Goal: Task Accomplishment & Management: Use online tool/utility

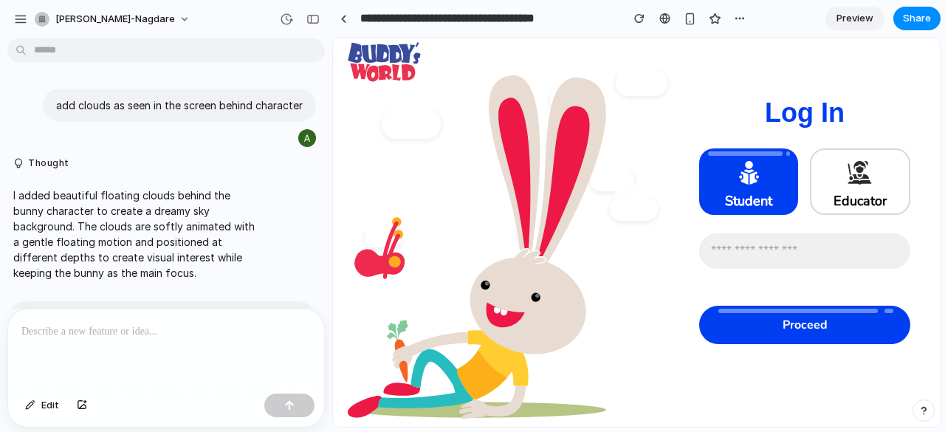
scroll to position [534, 0]
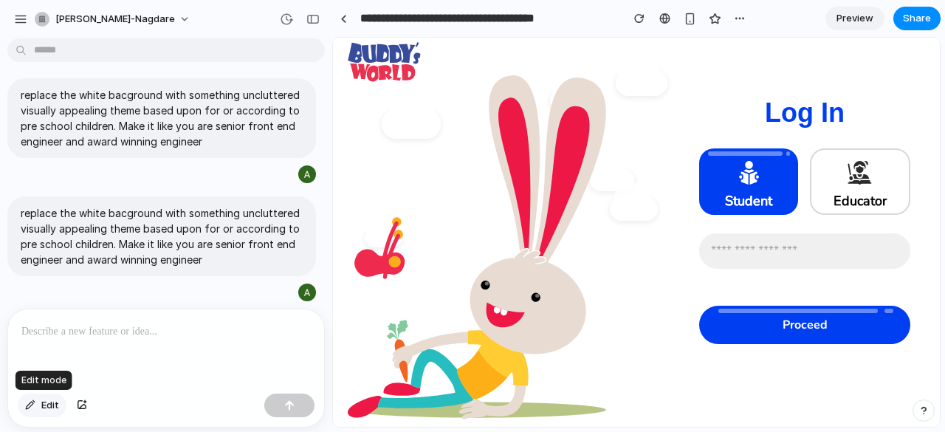
click at [45, 404] on span "Edit" at bounding box center [50, 405] width 18 height 15
click at [130, 327] on p at bounding box center [165, 331] width 289 height 18
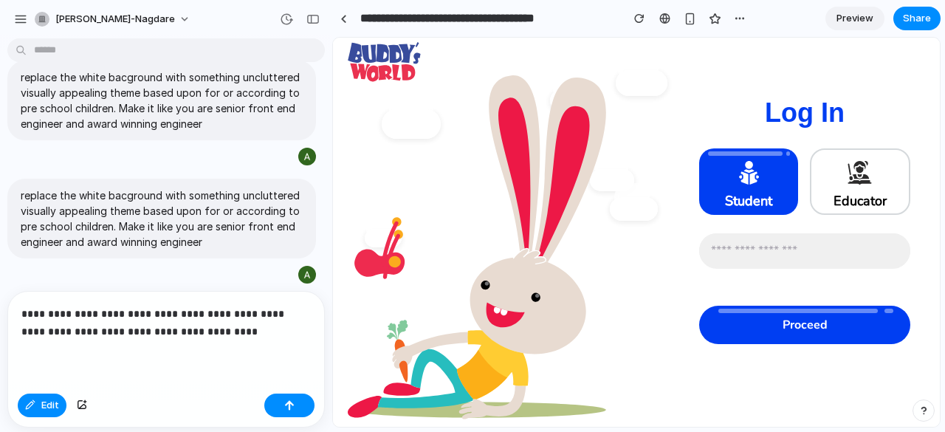
scroll to position [654, 0]
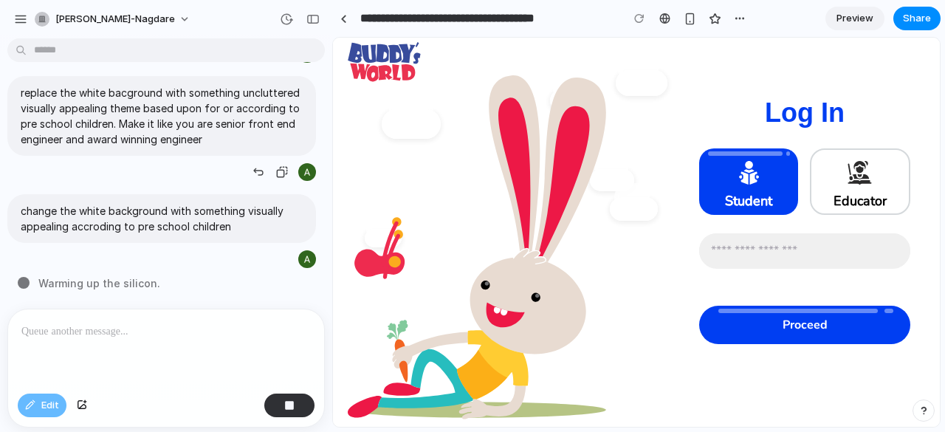
click at [70, 161] on div "replace the white bacground with something uncluttered visually appealing theme…" at bounding box center [161, 129] width 308 height 106
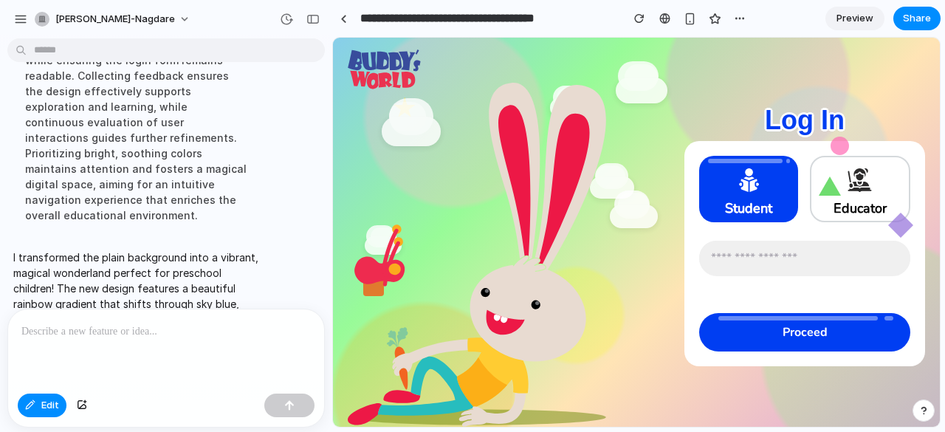
scroll to position [1126, 0]
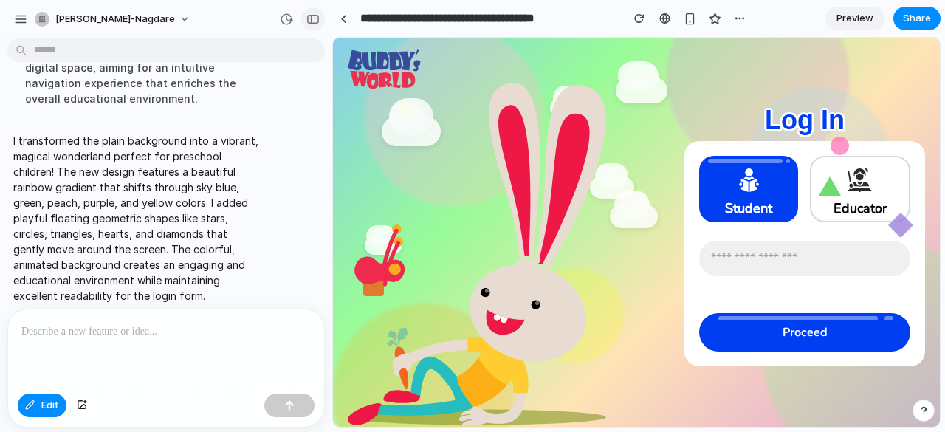
click at [312, 18] on div "button" at bounding box center [312, 19] width 13 height 10
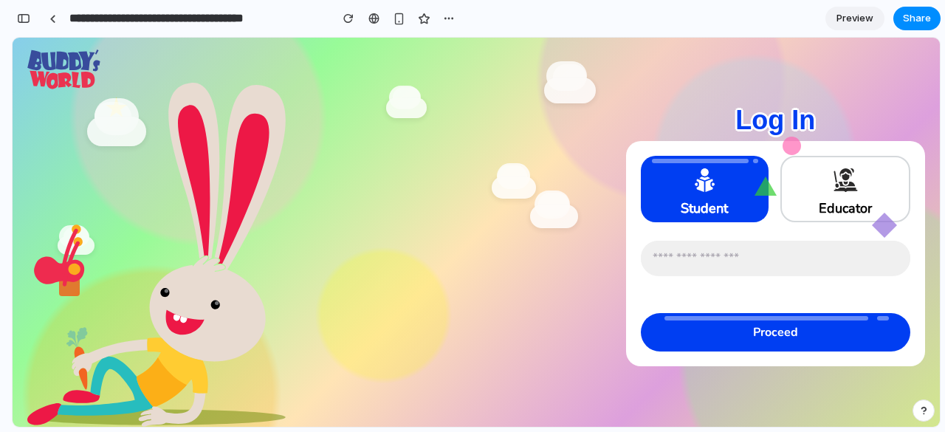
click at [114, 47] on div at bounding box center [326, 236] width 599 height 396
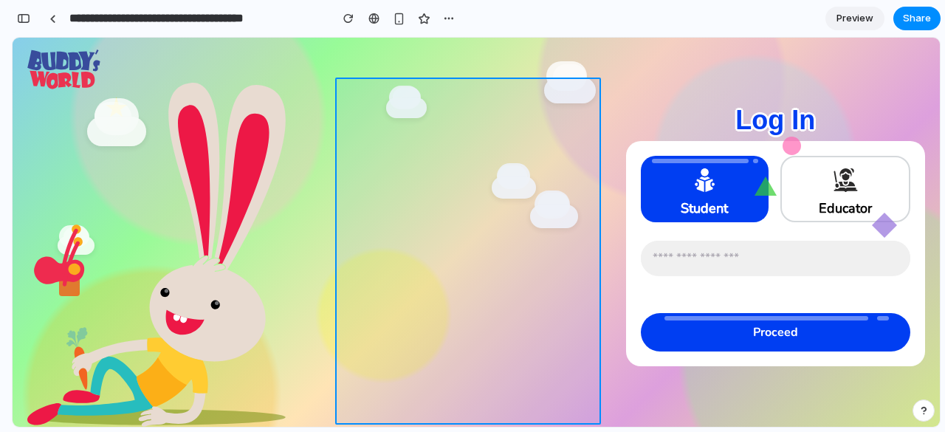
drag, startPoint x: 461, startPoint y: 227, endPoint x: 373, endPoint y: 184, distance: 97.4
click at [373, 184] on div at bounding box center [636, 232] width 606 height 389
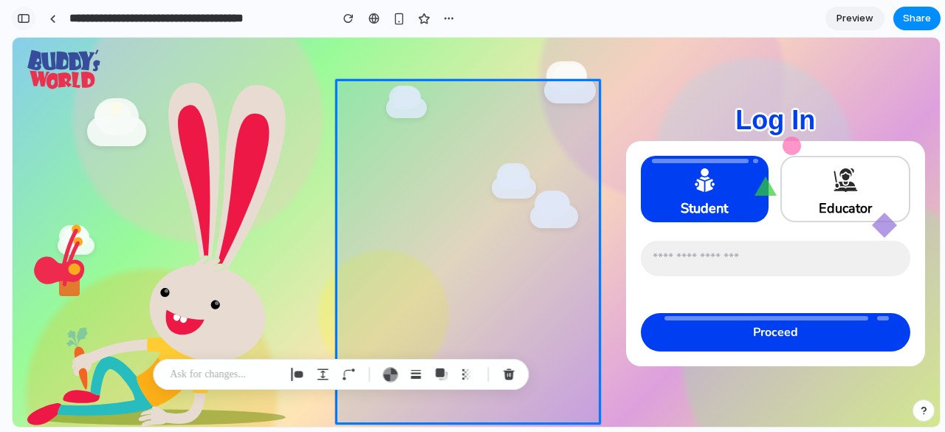
click at [22, 13] on div "button" at bounding box center [23, 18] width 13 height 10
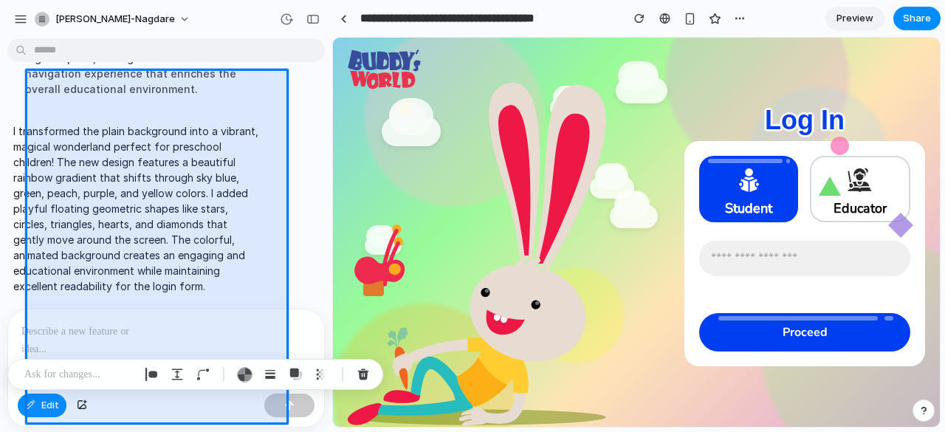
scroll to position [1126, 0]
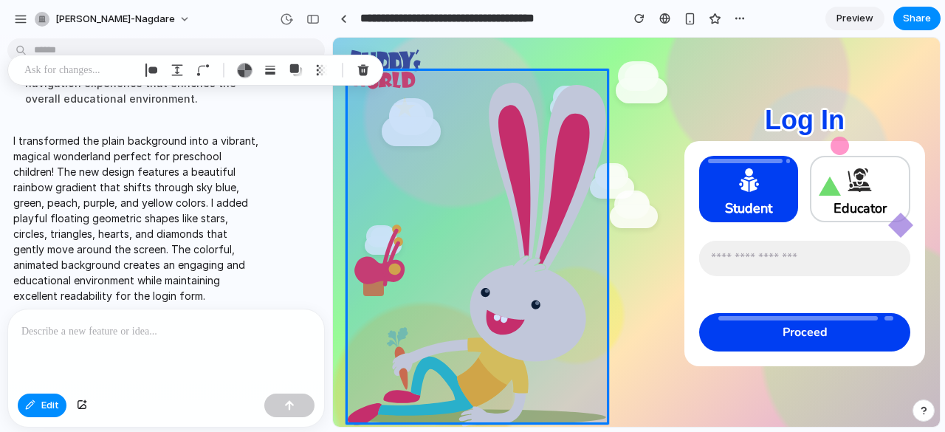
click at [37, 395] on div at bounding box center [476, 232] width 926 height 389
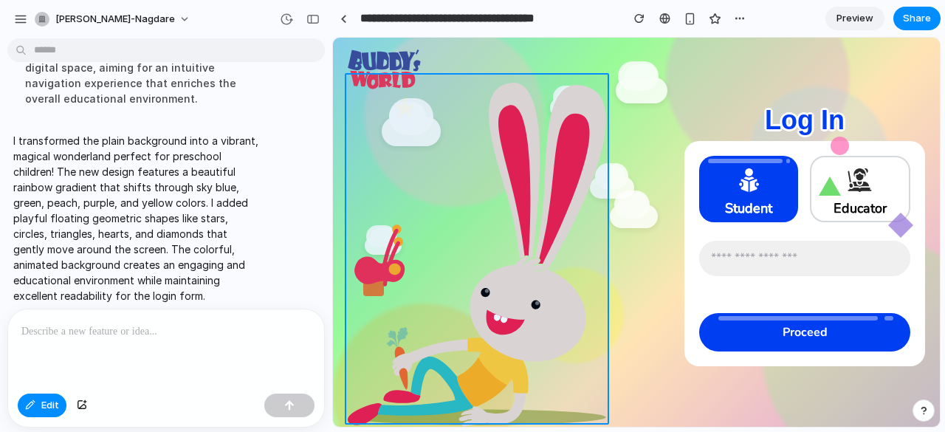
click at [53, 397] on div at bounding box center [476, 232] width 926 height 389
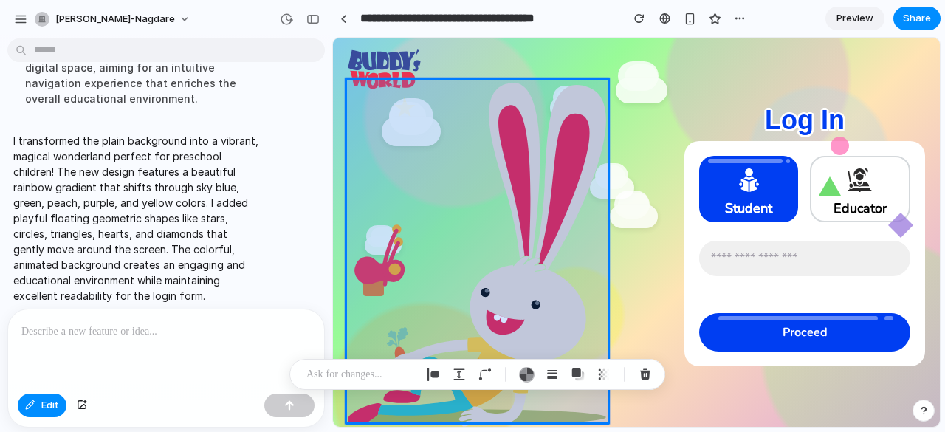
click at [44, 414] on div at bounding box center [476, 232] width 926 height 389
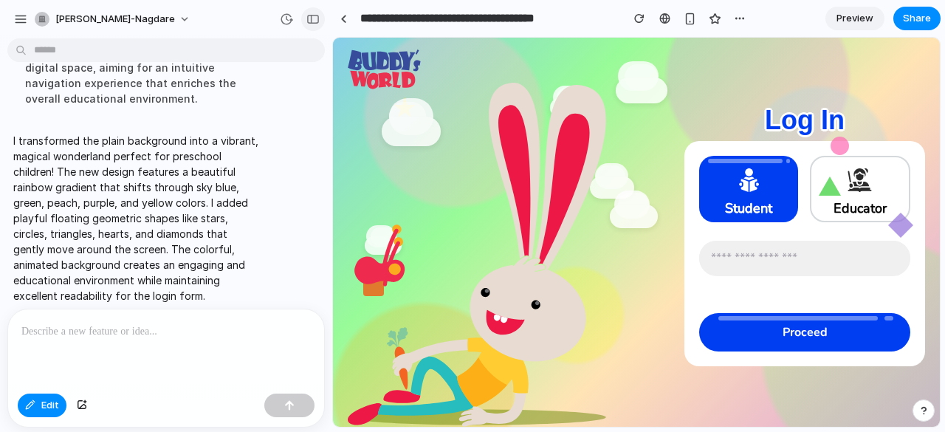
click at [316, 17] on div "button" at bounding box center [312, 19] width 13 height 10
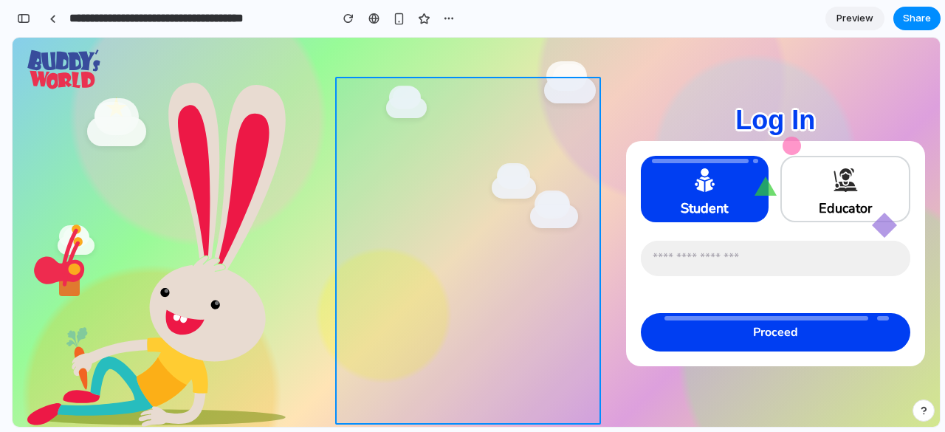
click at [399, 123] on div at bounding box center [636, 232] width 606 height 389
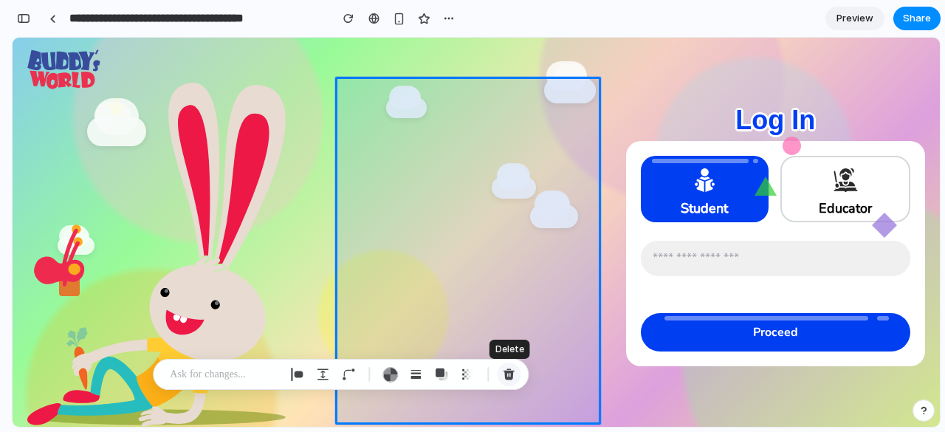
click at [511, 371] on div "button" at bounding box center [508, 374] width 13 height 13
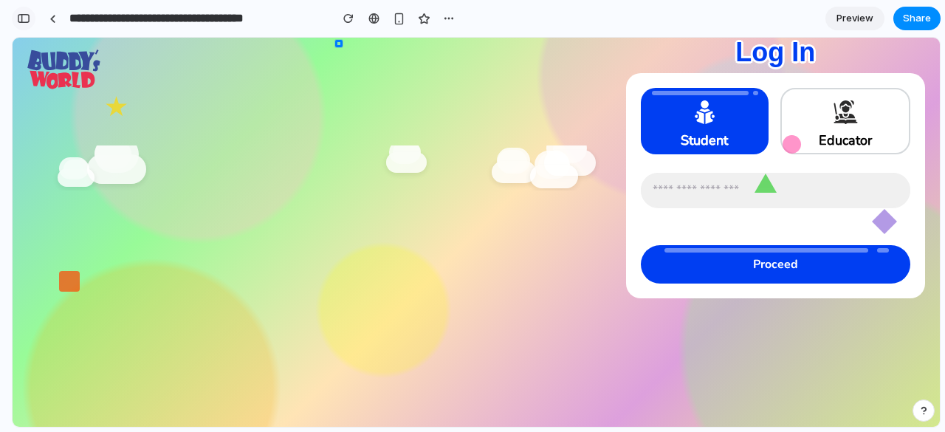
click at [30, 24] on button "button" at bounding box center [24, 19] width 24 height 24
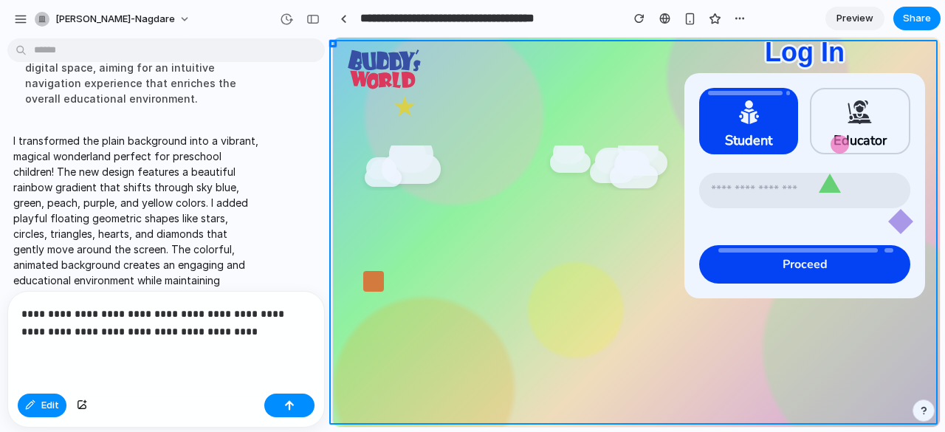
click at [254, 328] on div at bounding box center [476, 232] width 926 height 389
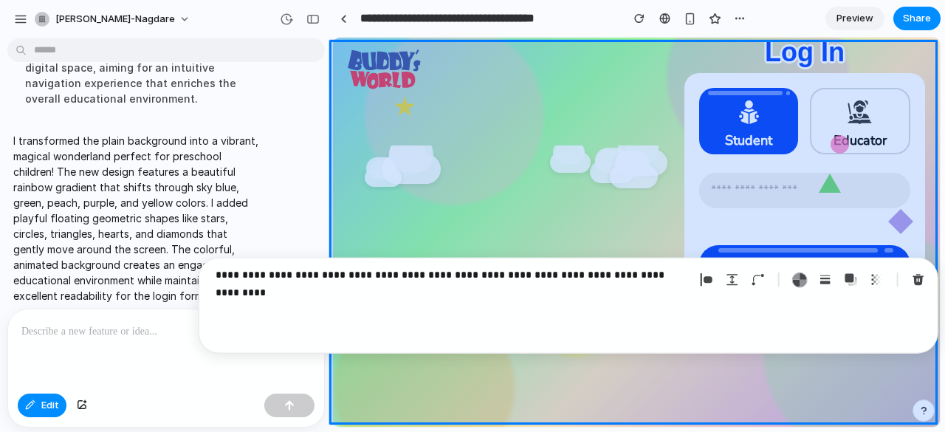
click at [257, 368] on div at bounding box center [476, 232] width 926 height 389
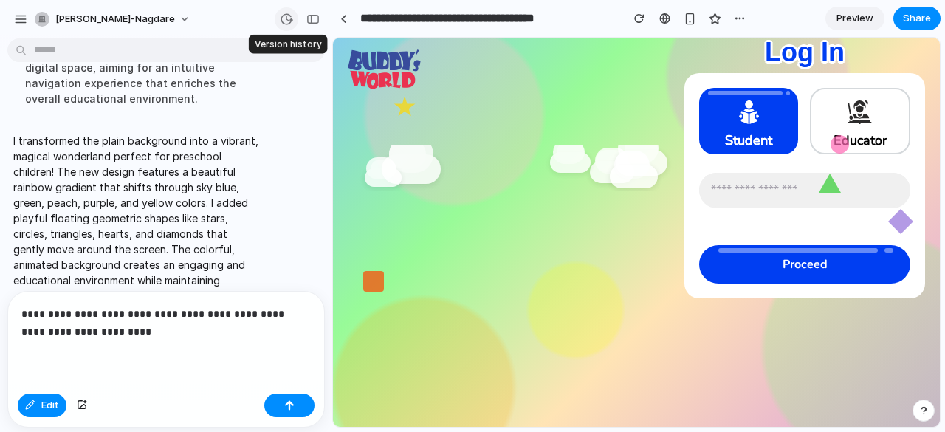
click at [289, 17] on div "button" at bounding box center [286, 19] width 13 height 13
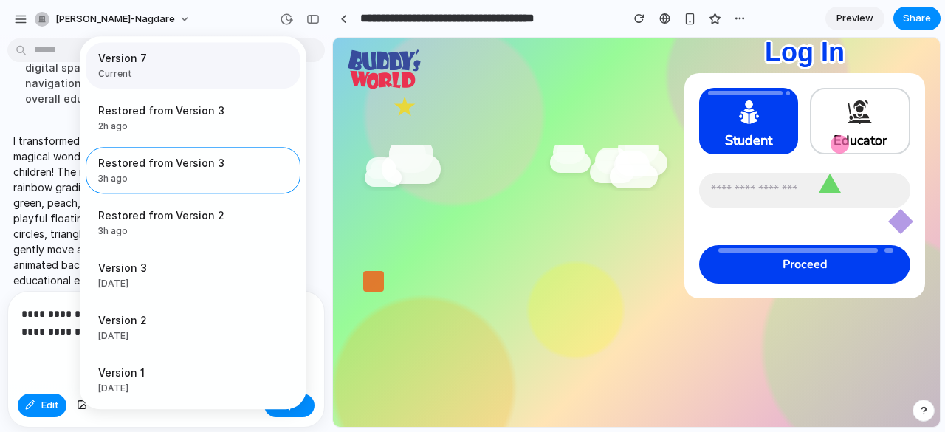
click at [154, 64] on span "Version 7" at bounding box center [188, 57] width 181 height 15
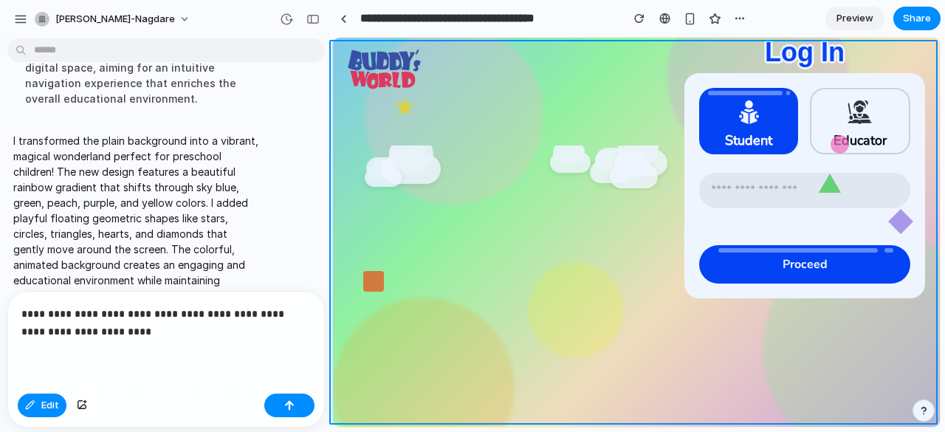
scroll to position [0, 0]
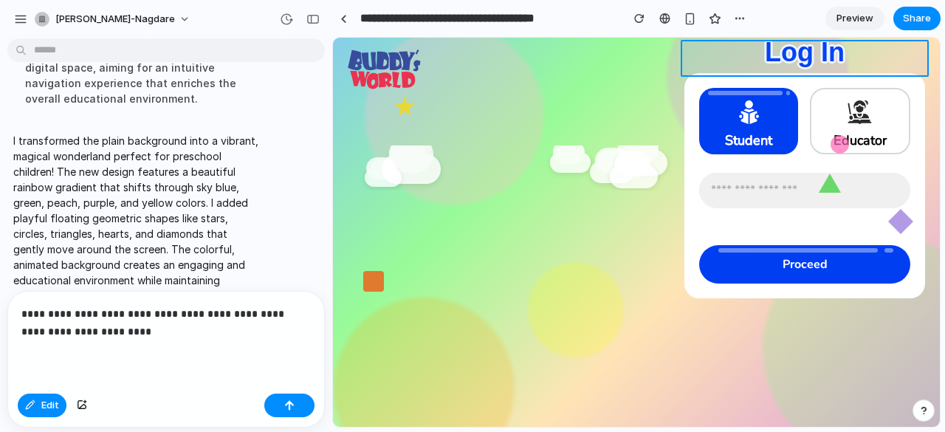
click at [379, 67] on div at bounding box center [476, 232] width 926 height 389
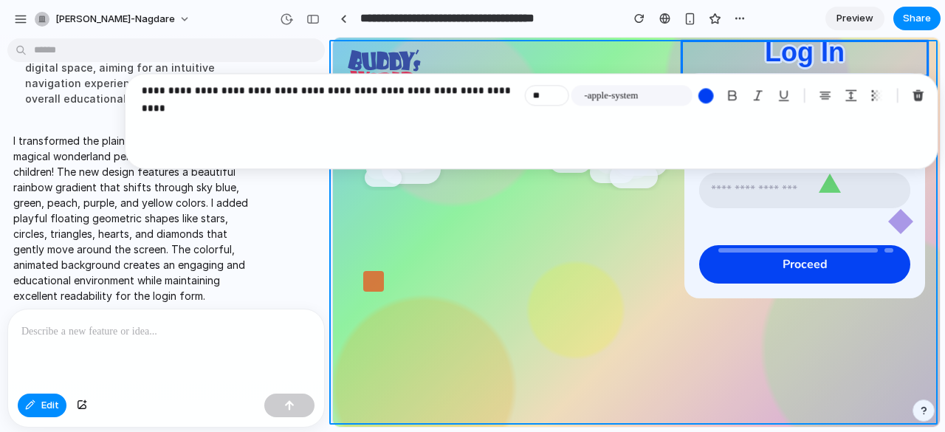
click at [174, 202] on div at bounding box center [476, 232] width 926 height 389
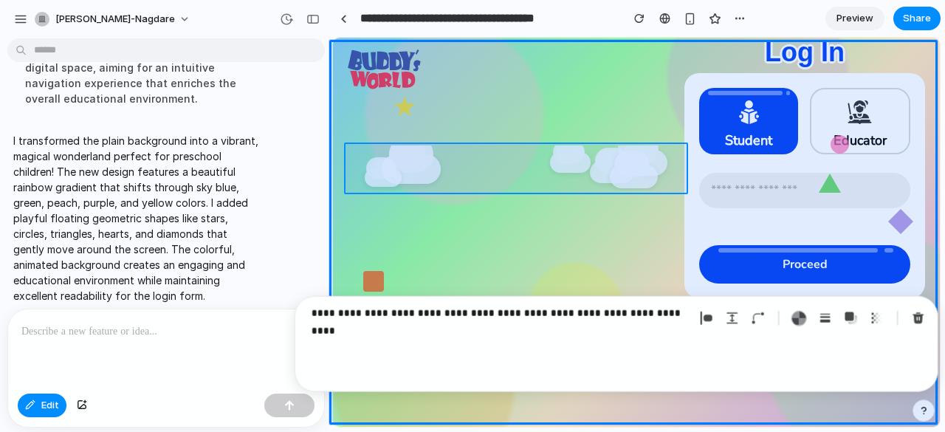
click at [251, 183] on div at bounding box center [476, 232] width 926 height 389
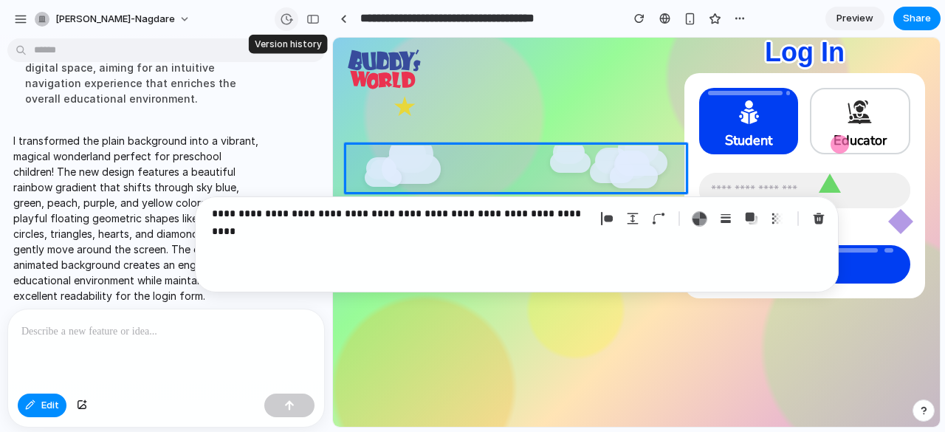
click at [289, 18] on div "button" at bounding box center [286, 19] width 13 height 13
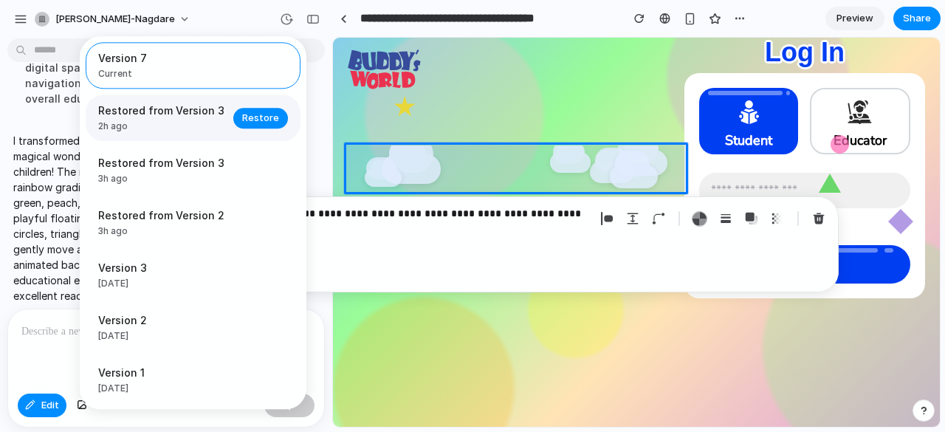
click at [168, 131] on span "2h ago" at bounding box center [161, 126] width 126 height 13
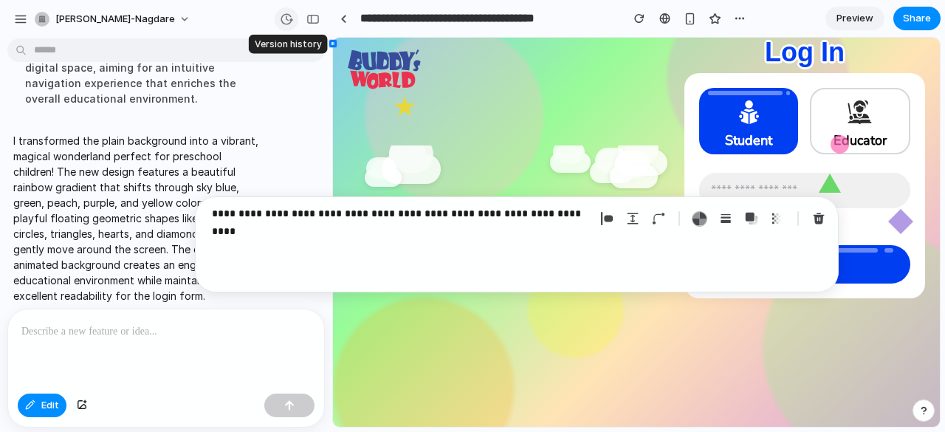
click at [286, 18] on div "button" at bounding box center [286, 19] width 13 height 13
click at [639, 18] on div "button" at bounding box center [639, 18] width 10 height 10
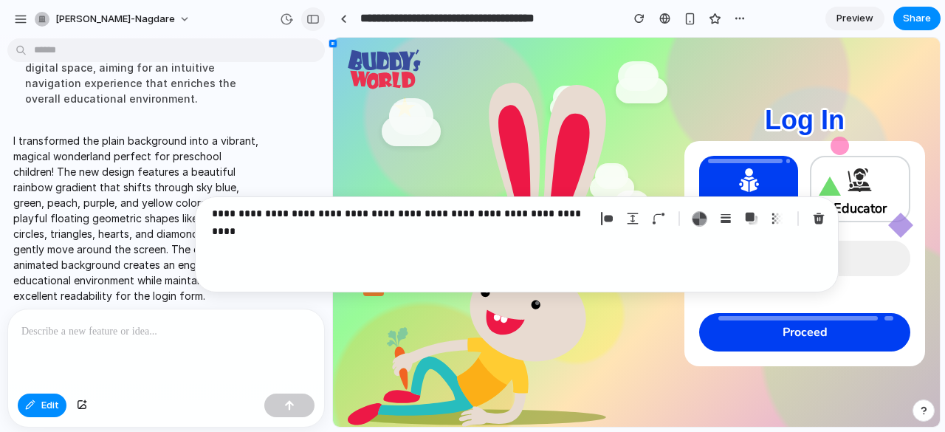
click at [313, 17] on div "button" at bounding box center [312, 19] width 13 height 10
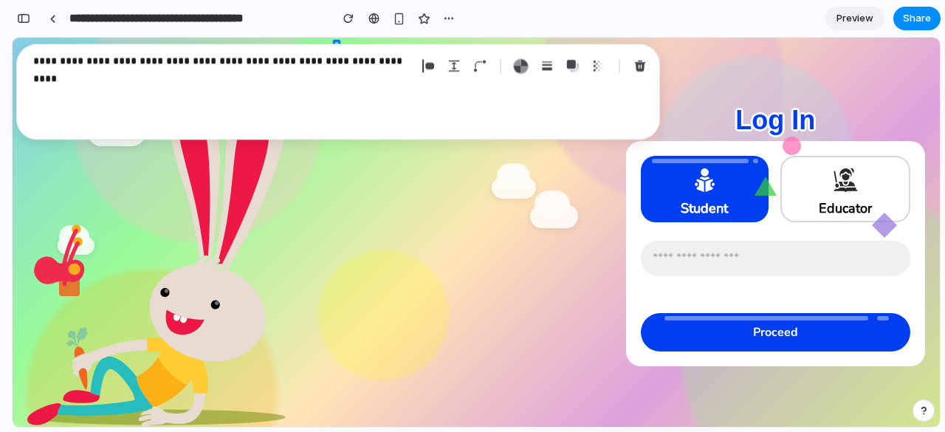
click at [366, 71] on div "**********" at bounding box center [221, 66] width 377 height 28
click at [453, 17] on div "button" at bounding box center [449, 19] width 12 height 12
click at [641, 60] on div "button" at bounding box center [639, 65] width 13 height 13
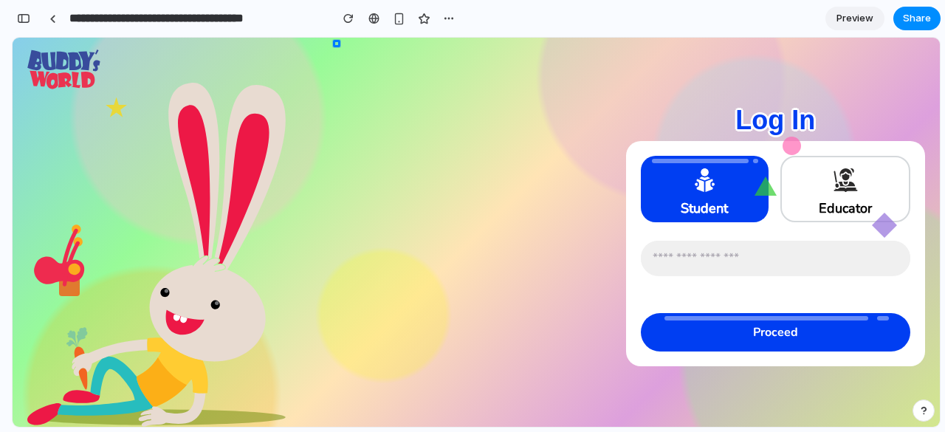
scroll to position [7, 0]
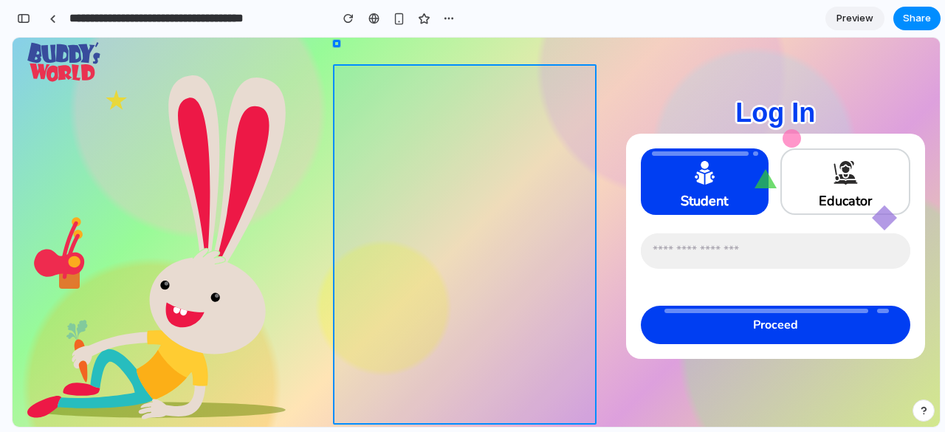
click at [507, 122] on div at bounding box center [635, 232] width 609 height 389
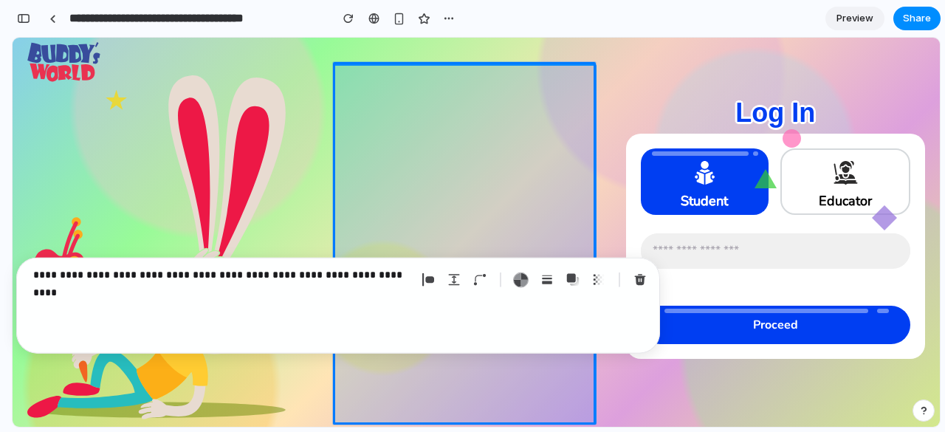
click at [507, 122] on div at bounding box center [635, 232] width 609 height 389
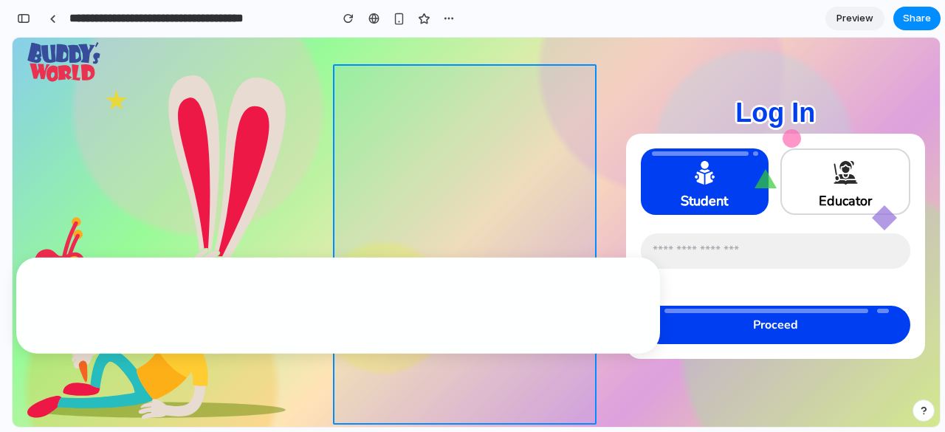
click at [507, 122] on div at bounding box center [635, 232] width 609 height 389
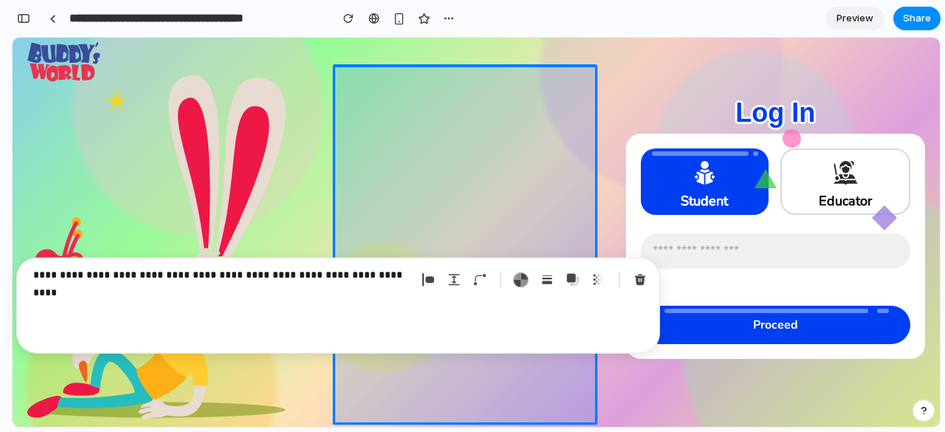
click at [507, 122] on div at bounding box center [635, 232] width 609 height 389
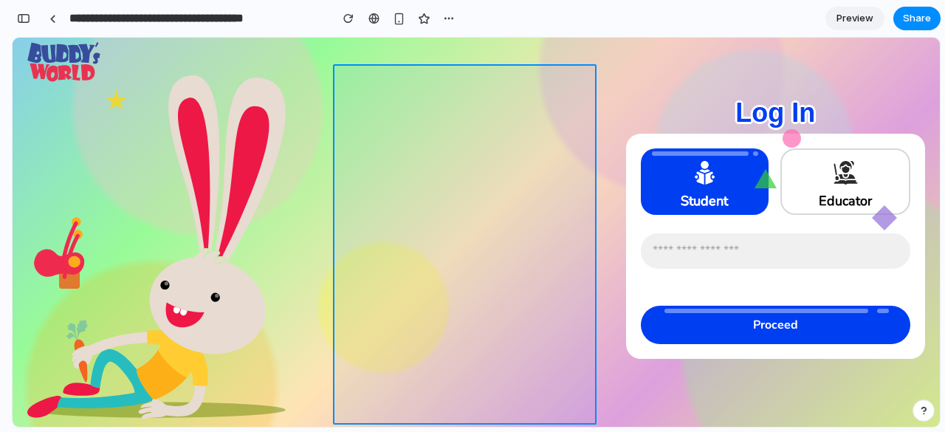
click at [507, 122] on div at bounding box center [635, 232] width 609 height 389
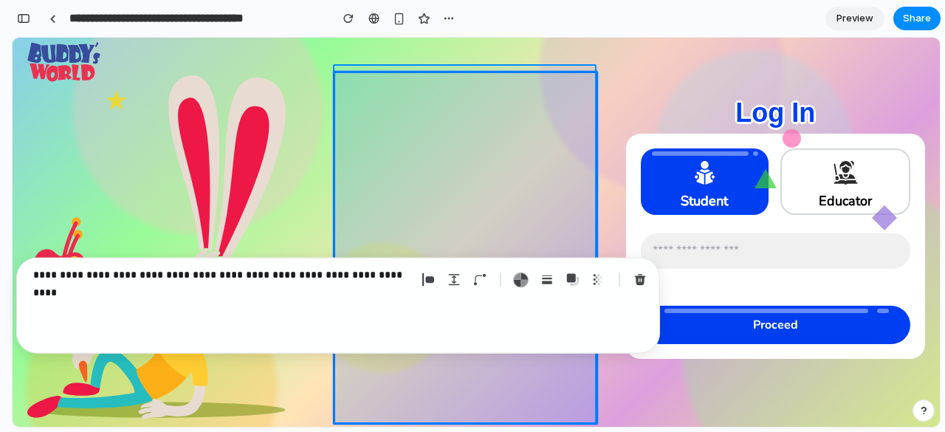
click at [507, 122] on div at bounding box center [635, 232] width 609 height 389
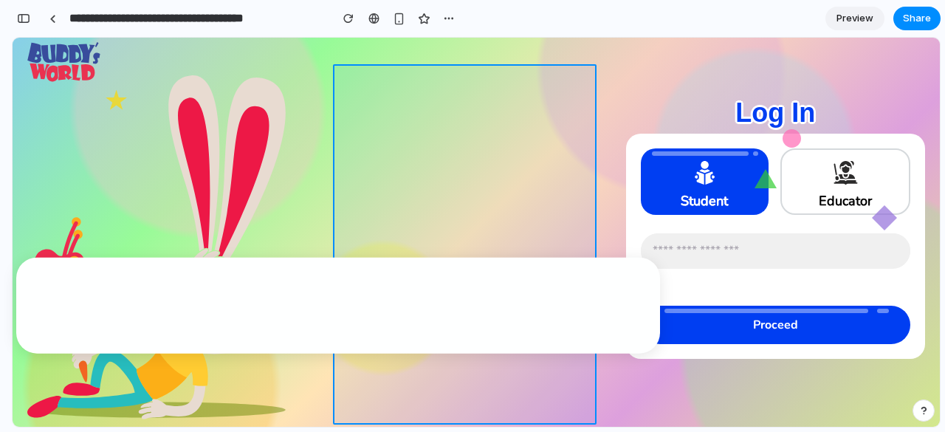
click at [507, 122] on div at bounding box center [635, 232] width 609 height 389
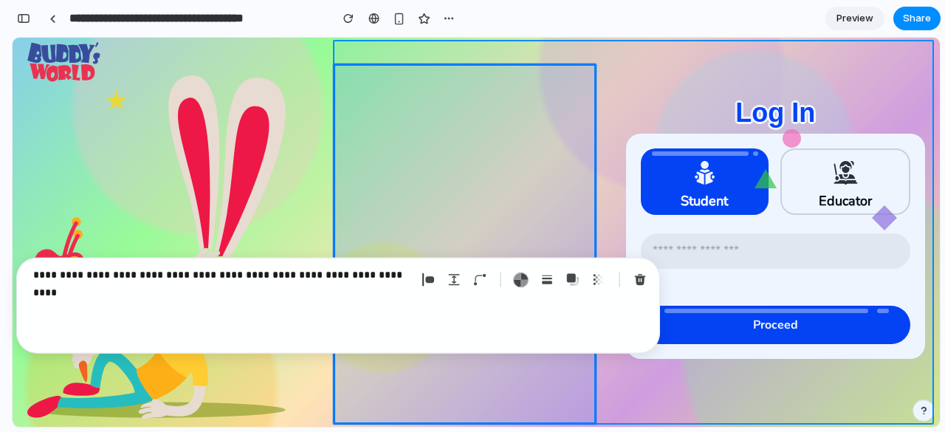
click at [630, 78] on div at bounding box center [635, 232] width 609 height 389
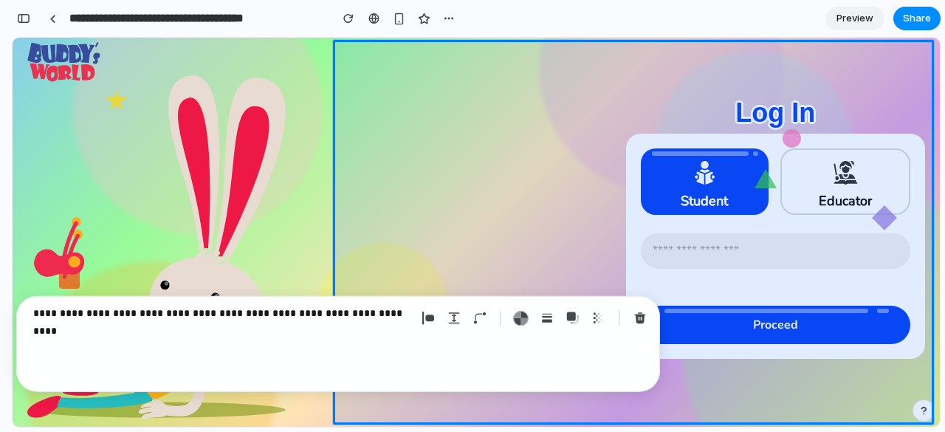
click at [263, 112] on icon at bounding box center [248, 158] width 54 height 157
click at [99, 99] on icon at bounding box center [156, 243] width 261 height 352
click at [99, 99] on icon at bounding box center [156, 240] width 263 height 353
click at [99, 99] on icon at bounding box center [156, 232] width 269 height 362
click at [99, 99] on icon at bounding box center [155, 231] width 269 height 363
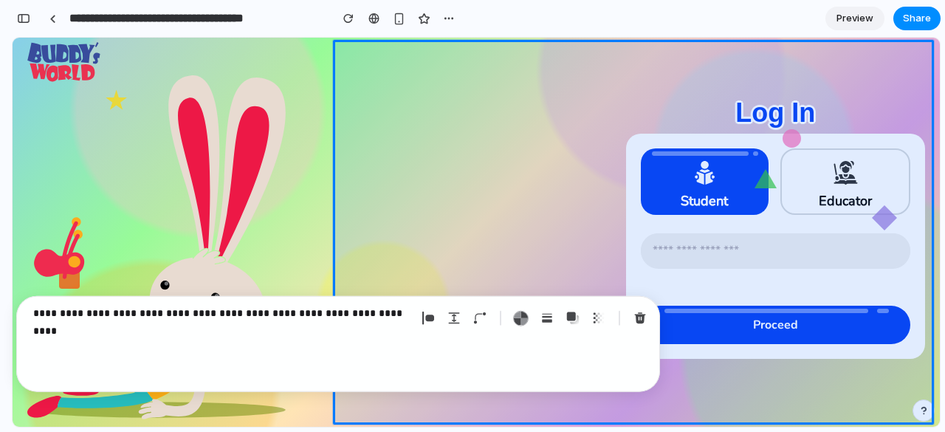
click at [99, 99] on icon at bounding box center [155, 230] width 269 height 363
click at [99, 99] on icon at bounding box center [156, 228] width 271 height 365
click at [99, 99] on icon at bounding box center [156, 240] width 263 height 354
click at [99, 99] on icon at bounding box center [156, 247] width 259 height 349
click at [99, 99] on icon at bounding box center [156, 239] width 263 height 353
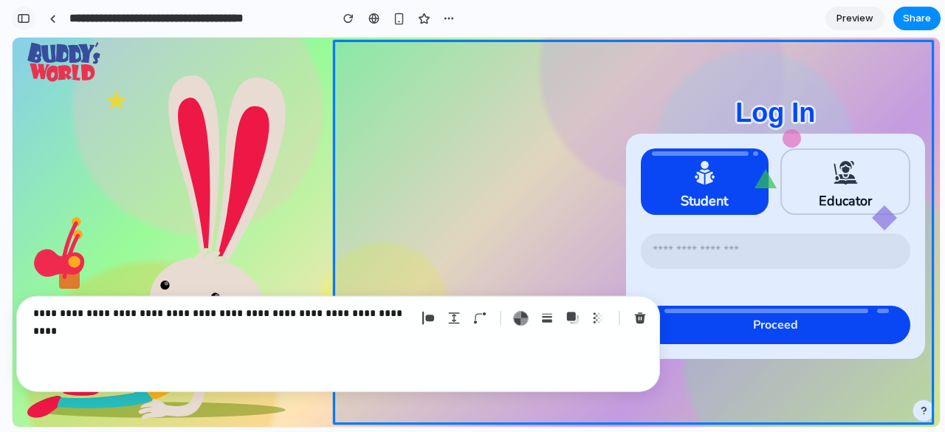
click at [22, 15] on div "button" at bounding box center [23, 18] width 13 height 10
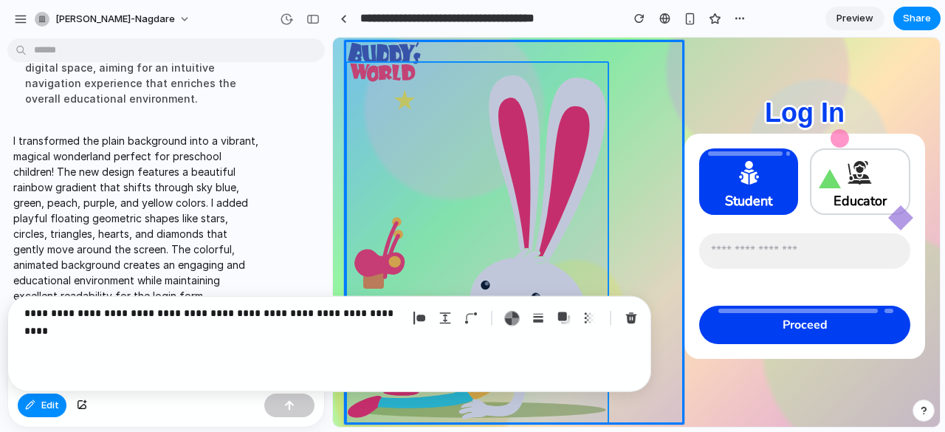
click at [36, 410] on div at bounding box center [476, 232] width 926 height 389
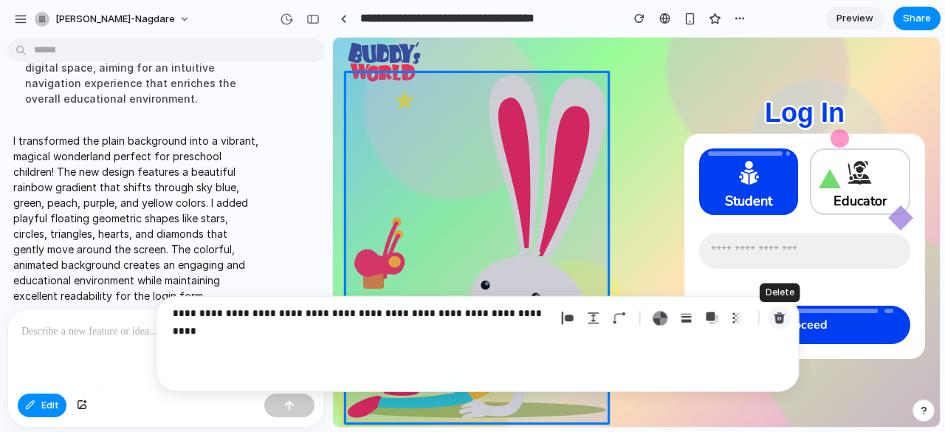
click at [780, 312] on div "button" at bounding box center [778, 317] width 13 height 13
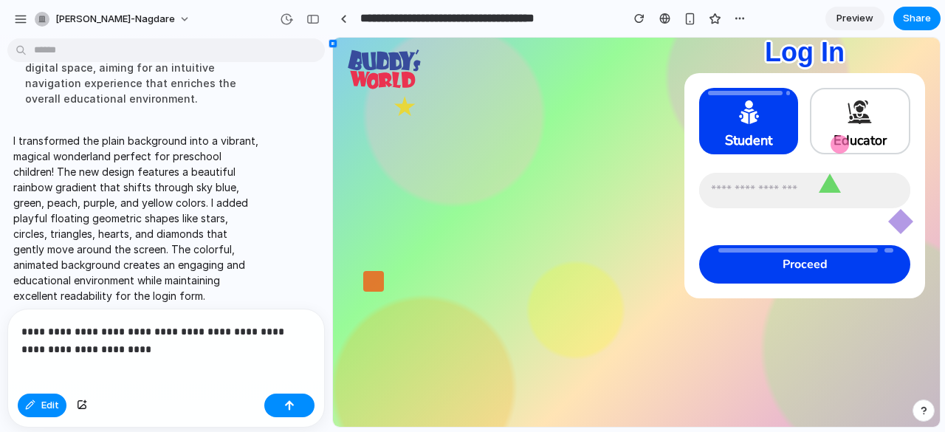
scroll to position [0, 0]
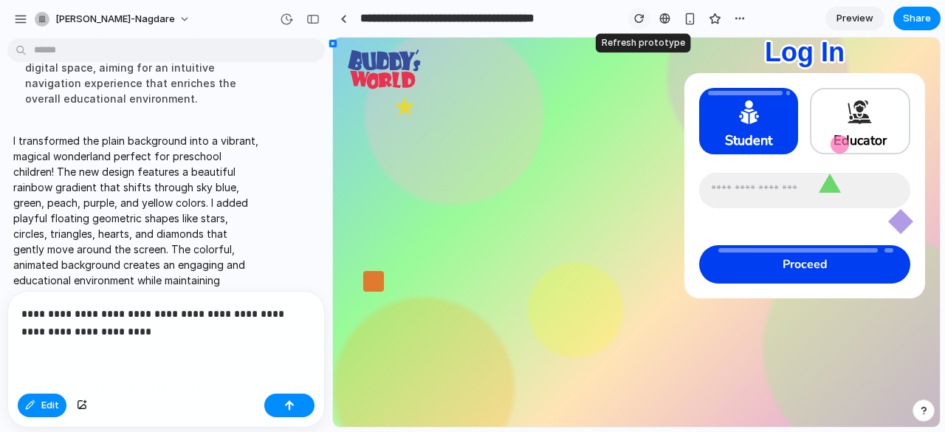
click at [636, 17] on div "button" at bounding box center [639, 18] width 10 height 10
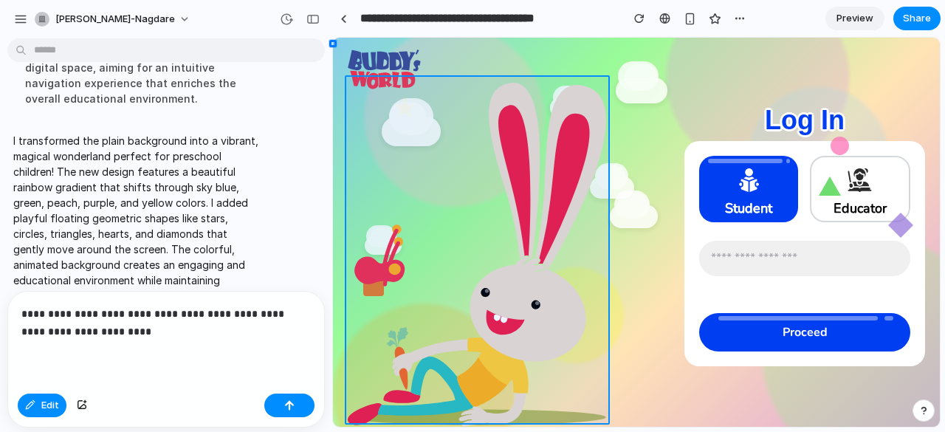
click at [143, 322] on div at bounding box center [476, 232] width 926 height 389
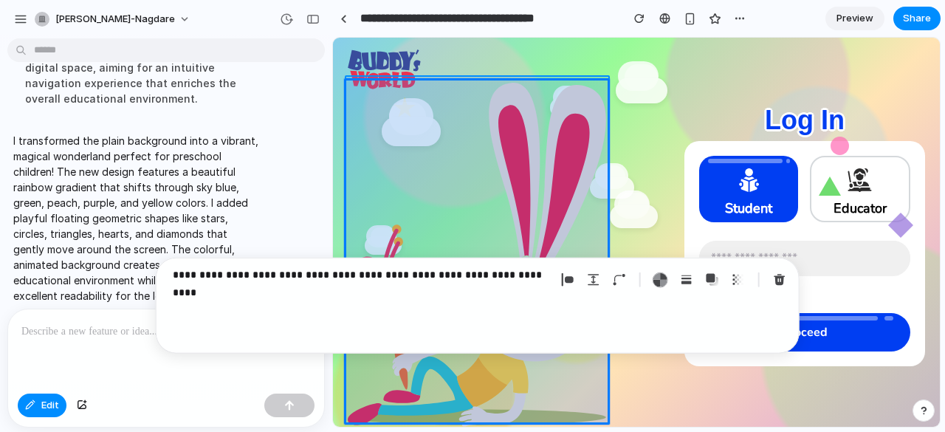
click at [47, 406] on div at bounding box center [476, 232] width 926 height 389
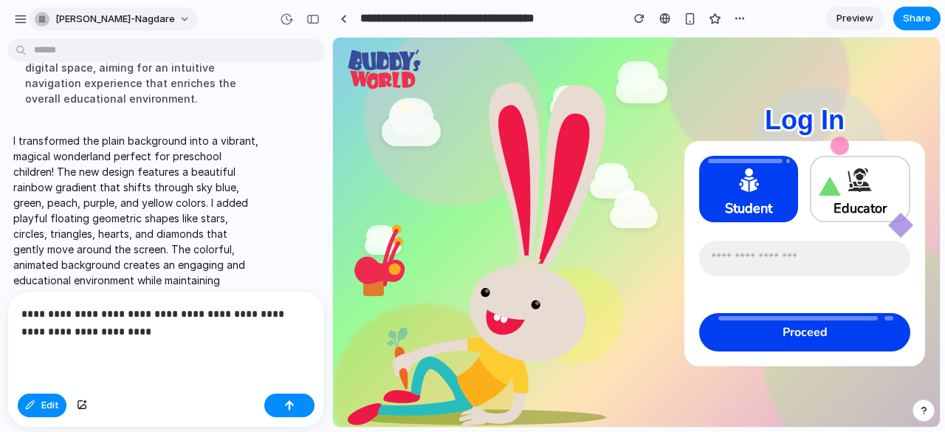
click at [130, 25] on button "[PERSON_NAME]-nagdare" at bounding box center [113, 19] width 169 height 24
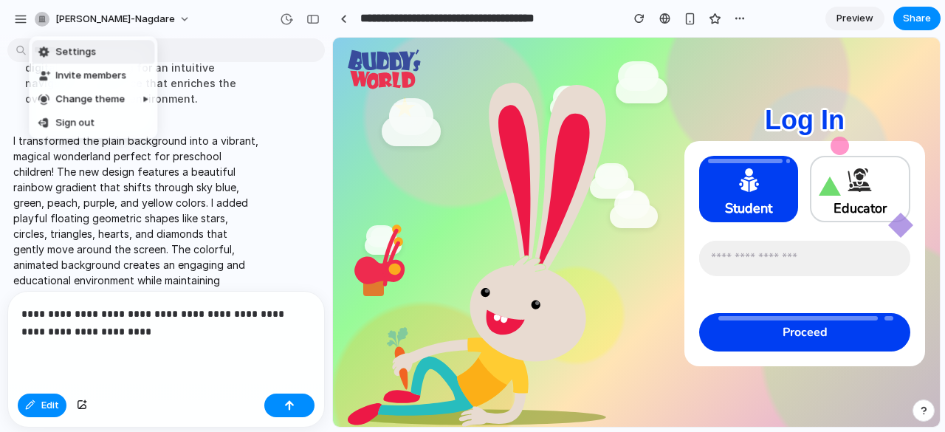
click at [100, 46] on li "Settings" at bounding box center [93, 52] width 123 height 24
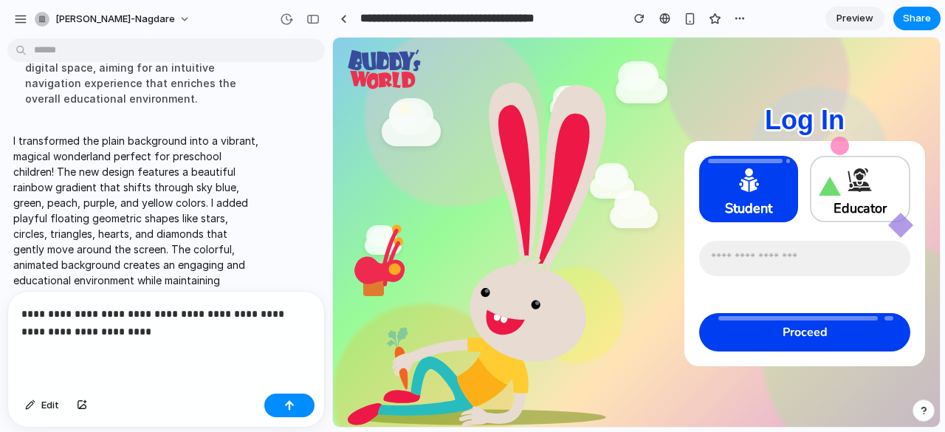
click at [150, 331] on p "**********" at bounding box center [162, 322] width 283 height 35
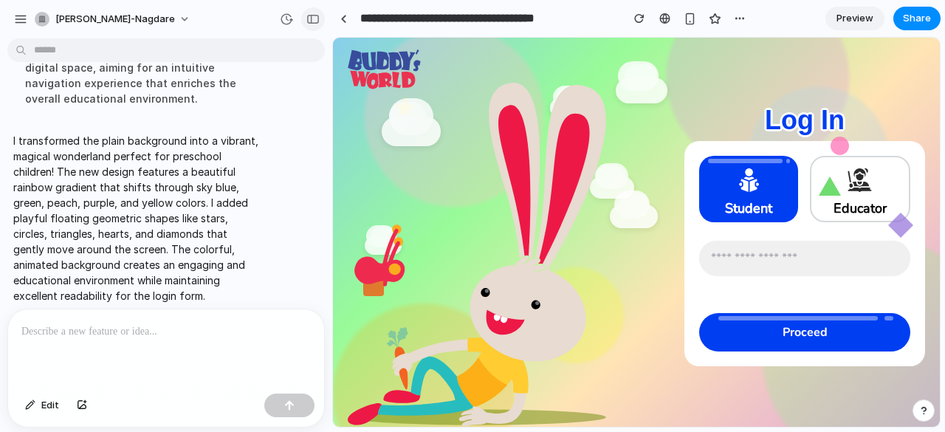
click at [306, 27] on button "button" at bounding box center [313, 19] width 24 height 24
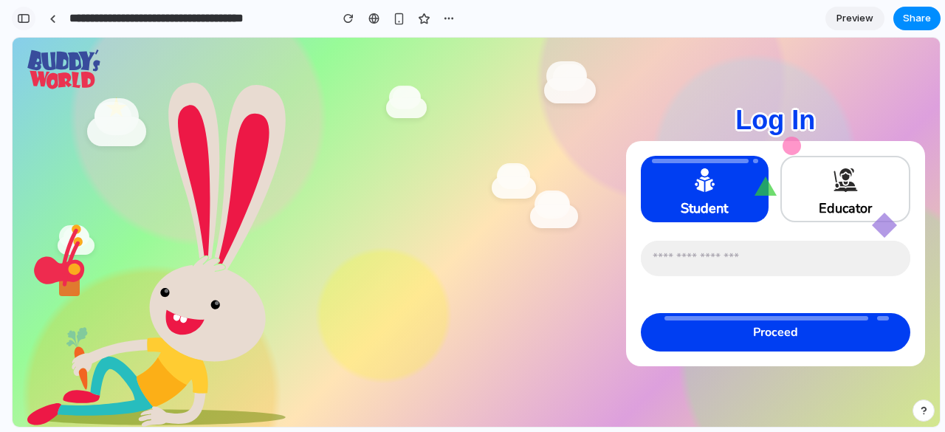
click at [21, 26] on button "button" at bounding box center [24, 19] width 24 height 24
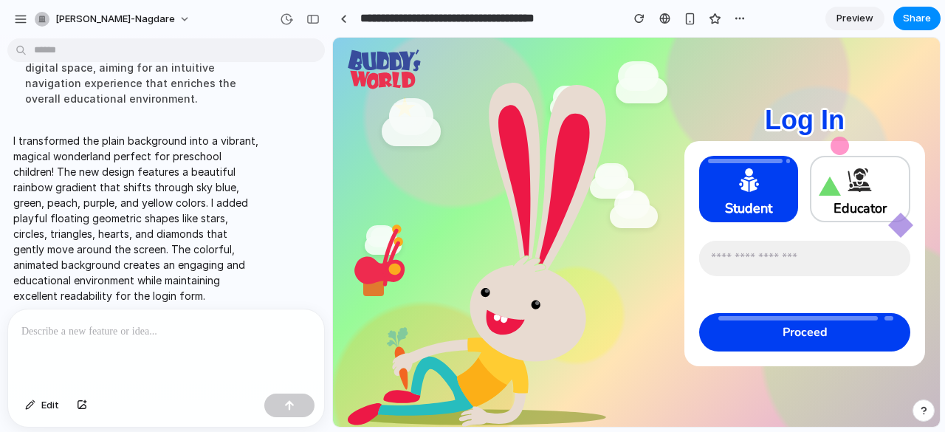
click at [173, 328] on p at bounding box center [162, 331] width 283 height 18
click at [139, 336] on div at bounding box center [166, 348] width 316 height 78
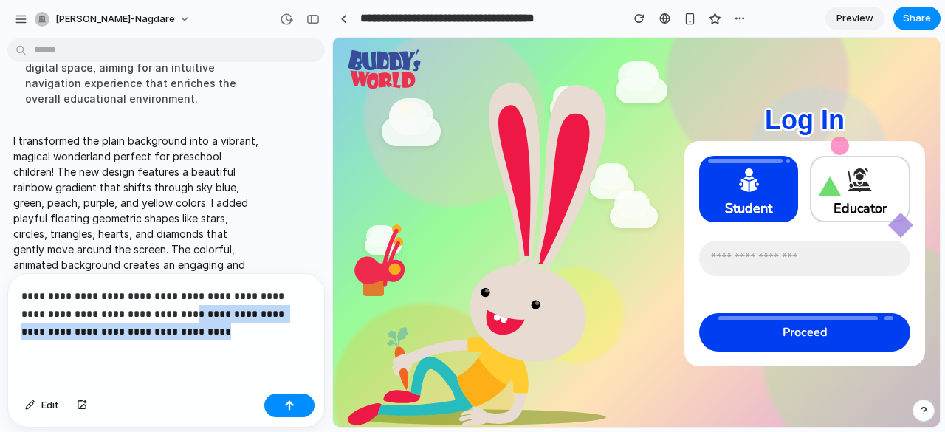
drag, startPoint x: 211, startPoint y: 324, endPoint x: 198, endPoint y: 309, distance: 19.9
click at [198, 309] on p "**********" at bounding box center [162, 313] width 283 height 53
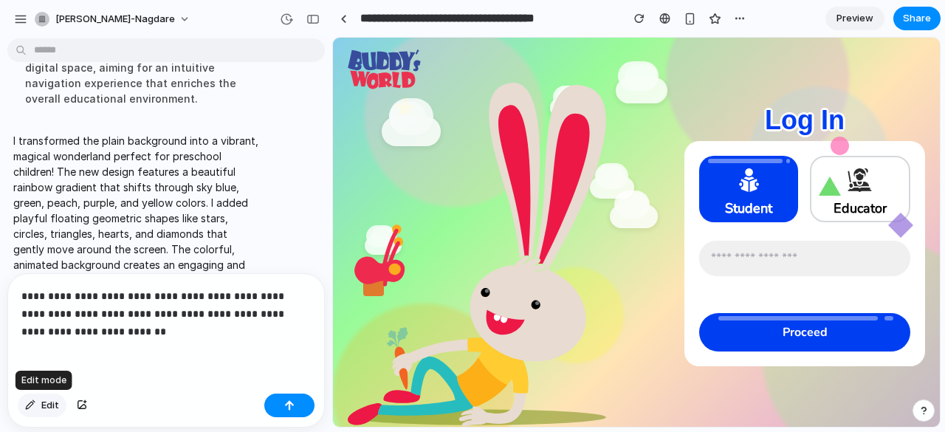
click at [40, 400] on button "Edit" at bounding box center [42, 405] width 49 height 24
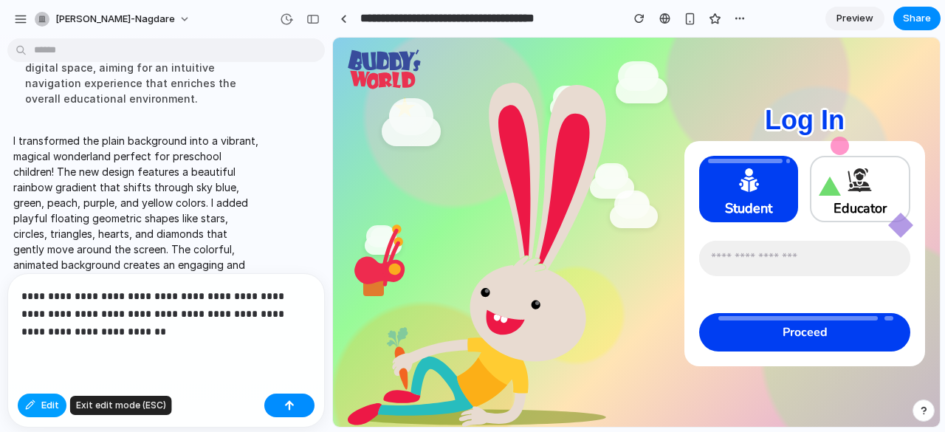
click at [32, 407] on div "button" at bounding box center [30, 405] width 10 height 9
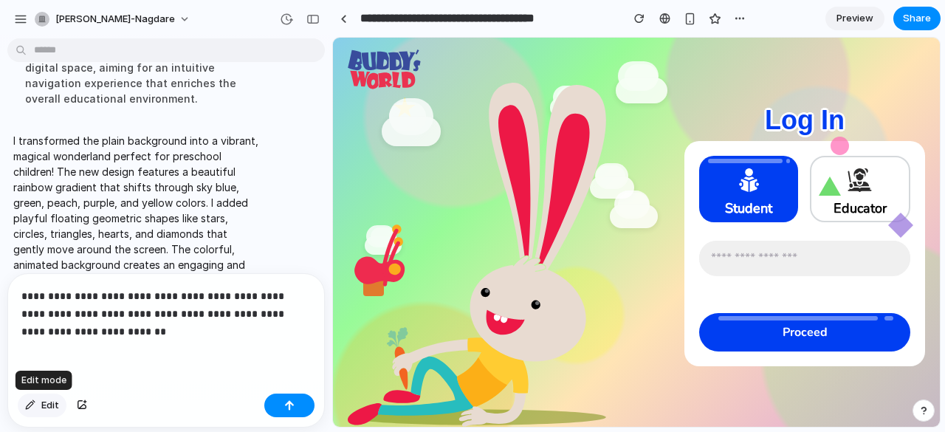
click at [32, 407] on div "button" at bounding box center [30, 405] width 10 height 9
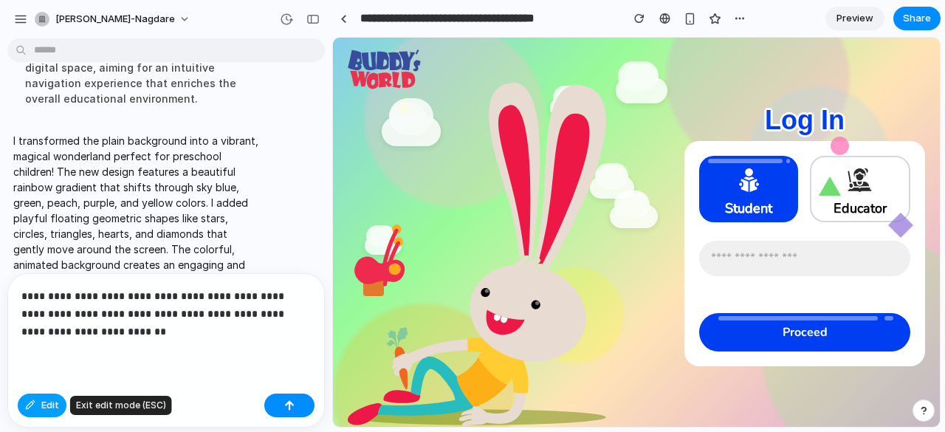
click at [32, 407] on div "button" at bounding box center [30, 405] width 10 height 9
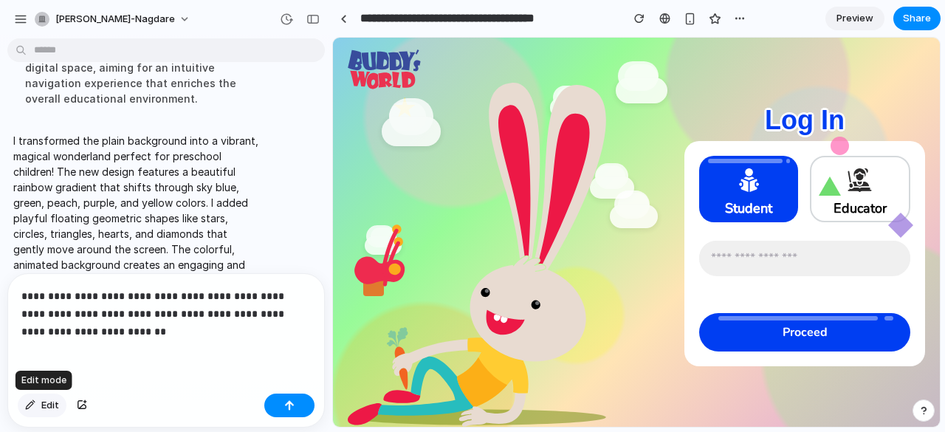
click at [49, 402] on span "Edit" at bounding box center [50, 405] width 18 height 15
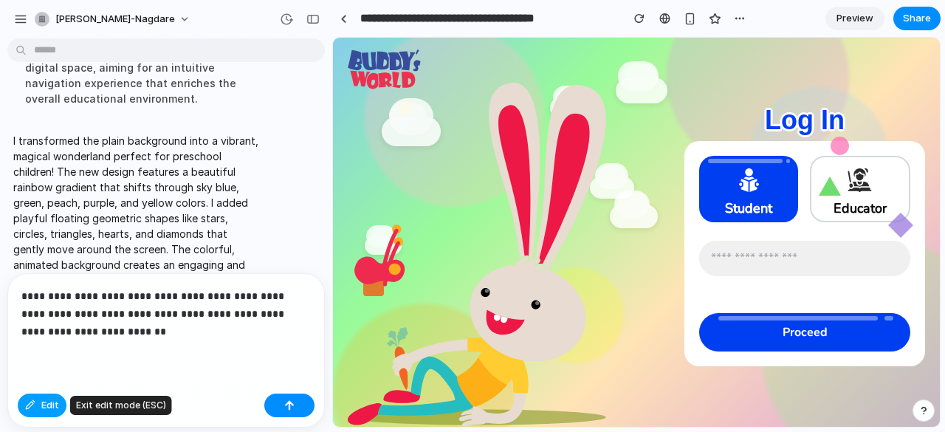
click at [18, 393] on button "Edit" at bounding box center [42, 405] width 49 height 24
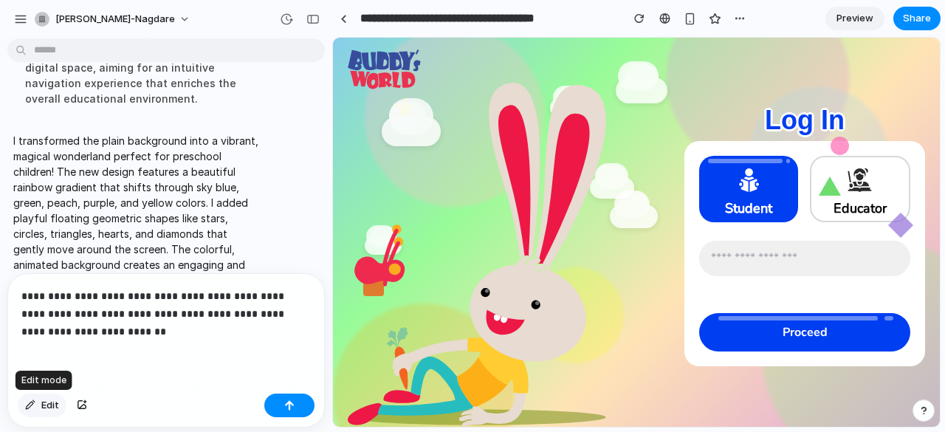
click at [40, 402] on button "Edit" at bounding box center [42, 405] width 49 height 24
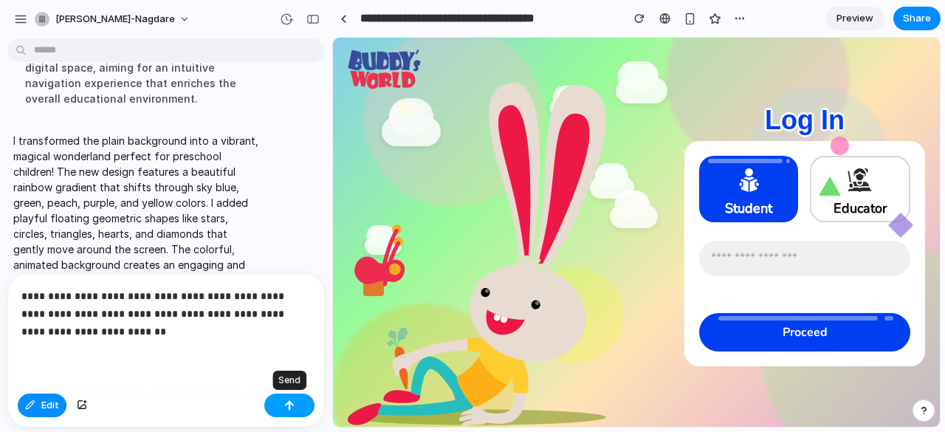
click at [288, 410] on div "button" at bounding box center [289, 405] width 10 height 10
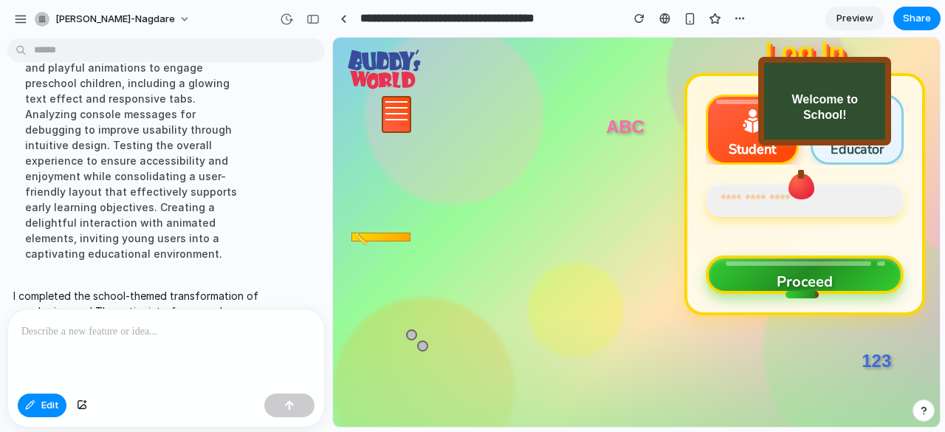
scroll to position [1509, 0]
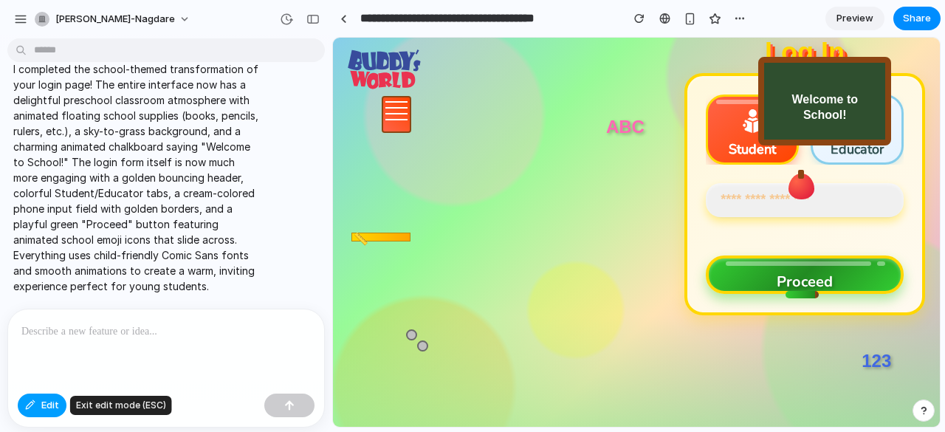
click at [37, 408] on button "Edit" at bounding box center [42, 405] width 49 height 24
click at [316, 24] on button "button" at bounding box center [313, 19] width 24 height 24
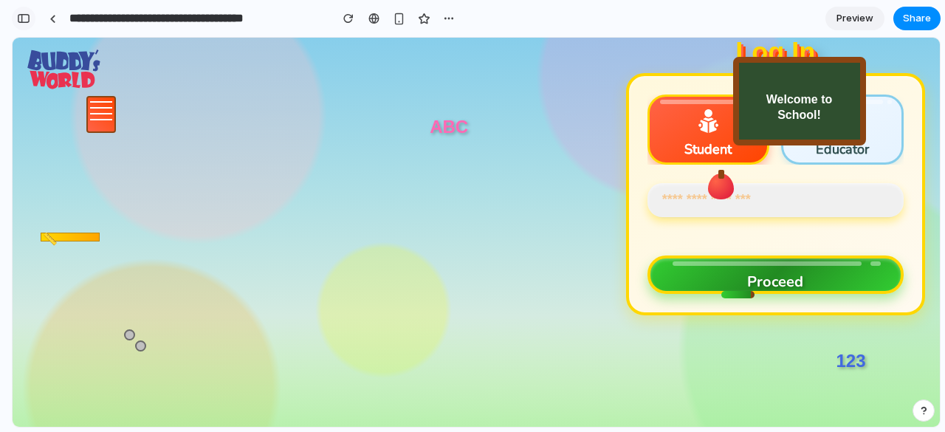
click at [30, 19] on div "button" at bounding box center [23, 18] width 13 height 10
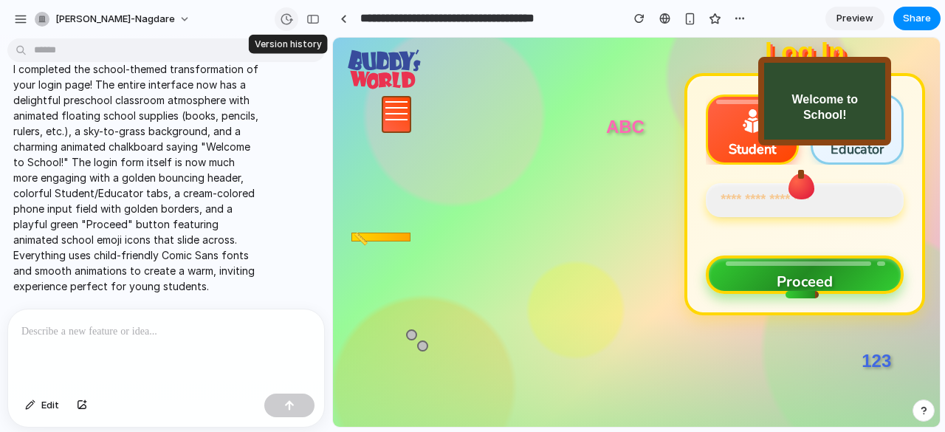
click at [294, 18] on button "button" at bounding box center [287, 19] width 24 height 24
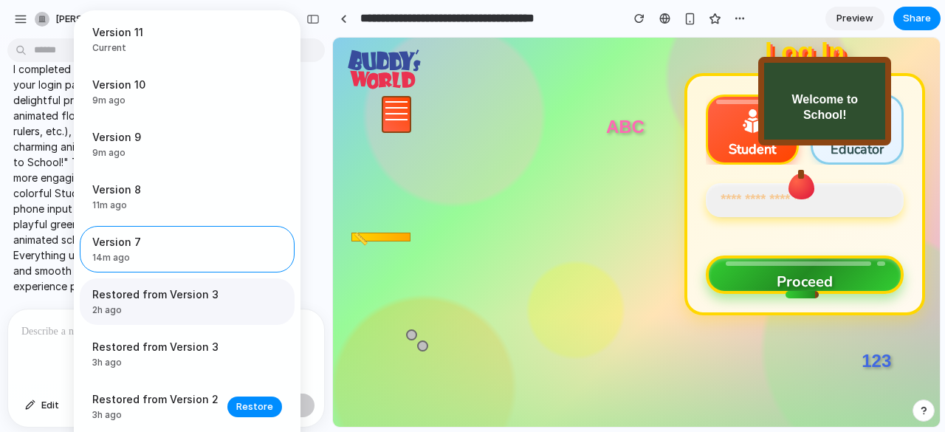
scroll to position [145, 0]
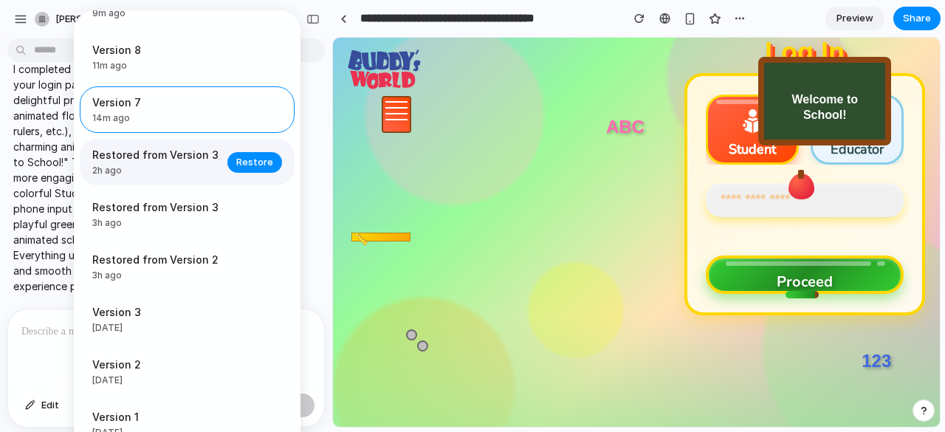
click at [189, 154] on span "Restored from Version 3" at bounding box center [155, 154] width 126 height 15
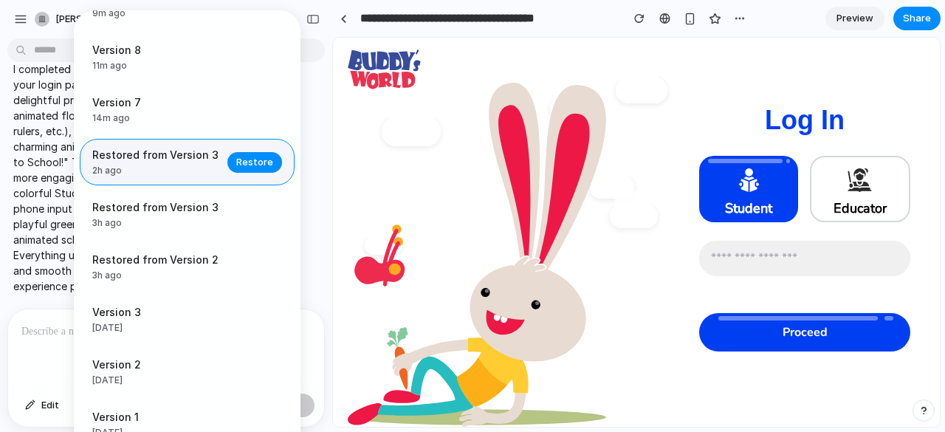
scroll to position [0, 0]
click at [243, 160] on span "Restore" at bounding box center [254, 162] width 37 height 15
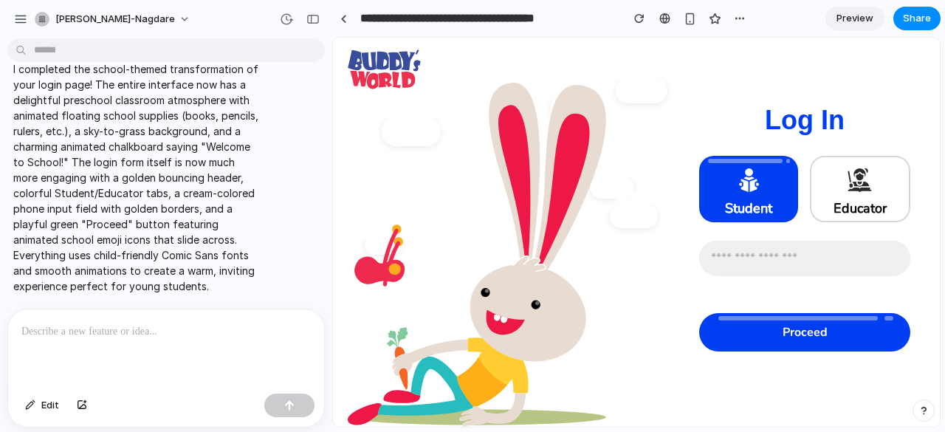
click at [243, 160] on p "I completed the school-themed transformation of your login page! The entire int…" at bounding box center [136, 177] width 246 height 232
click at [308, 22] on div "button" at bounding box center [312, 19] width 13 height 10
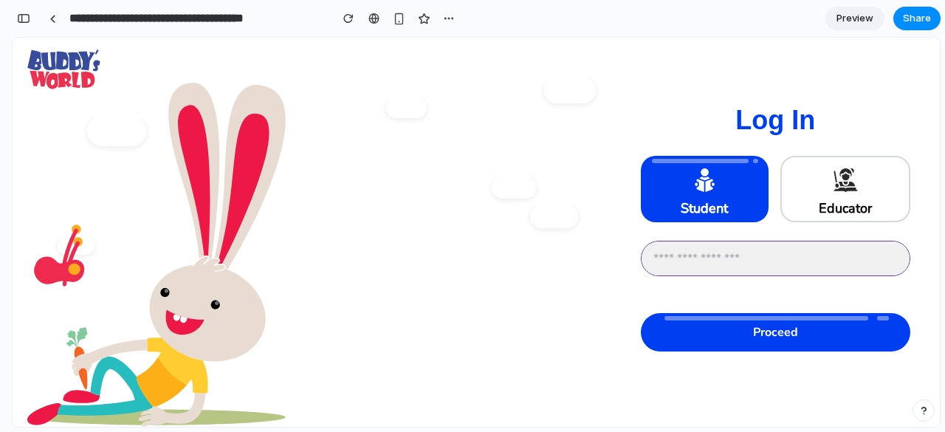
click at [728, 258] on input "number" at bounding box center [775, 258] width 268 height 34
click at [475, 239] on div at bounding box center [326, 236] width 599 height 396
